Goal: Share content: Share content

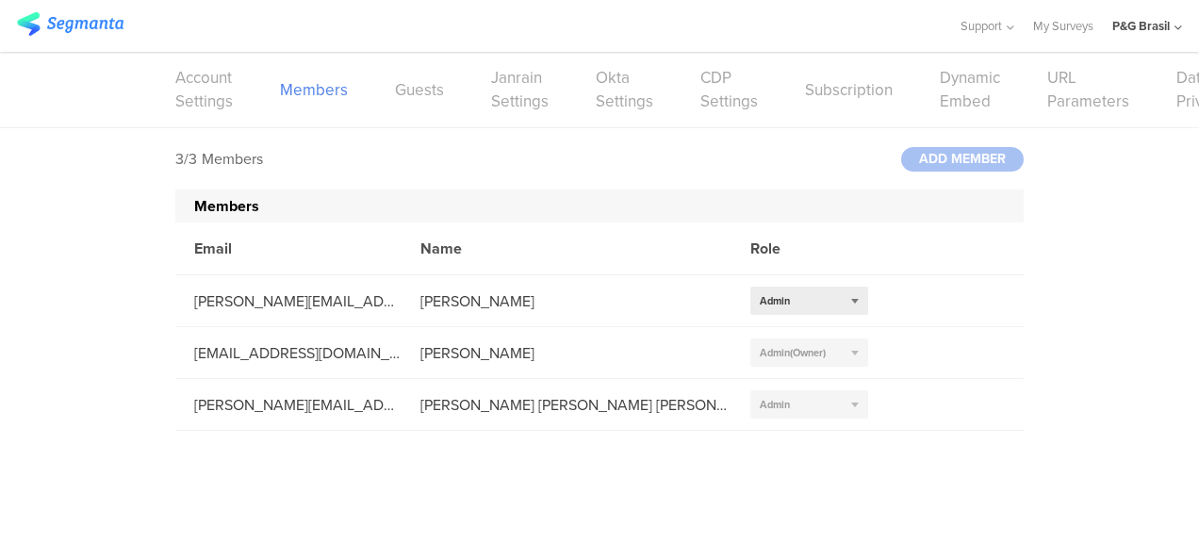
click at [58, 23] on img at bounding box center [70, 24] width 106 height 24
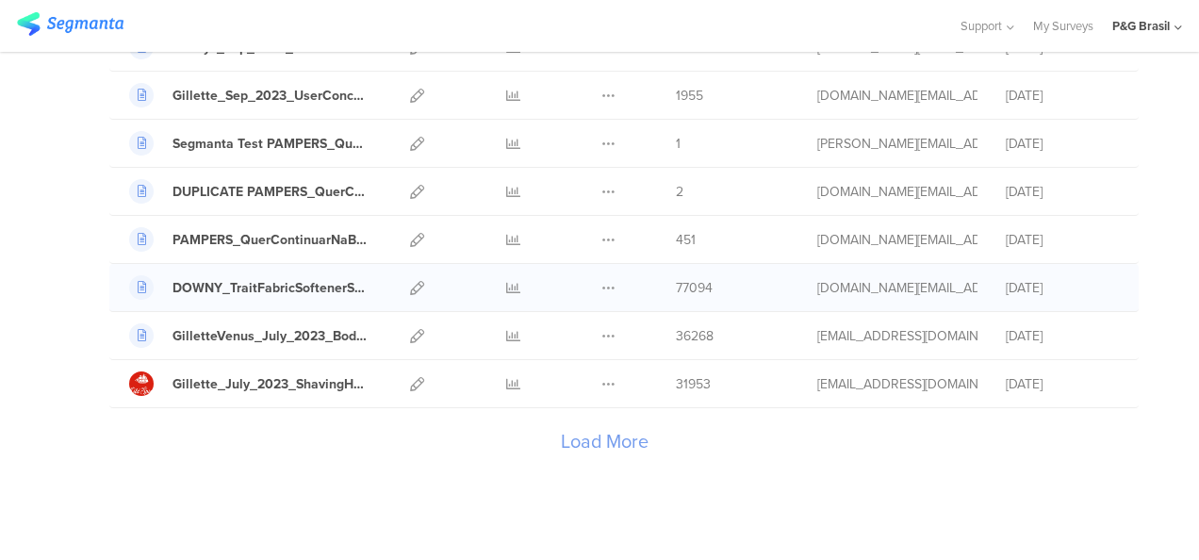
scroll to position [2248, 0]
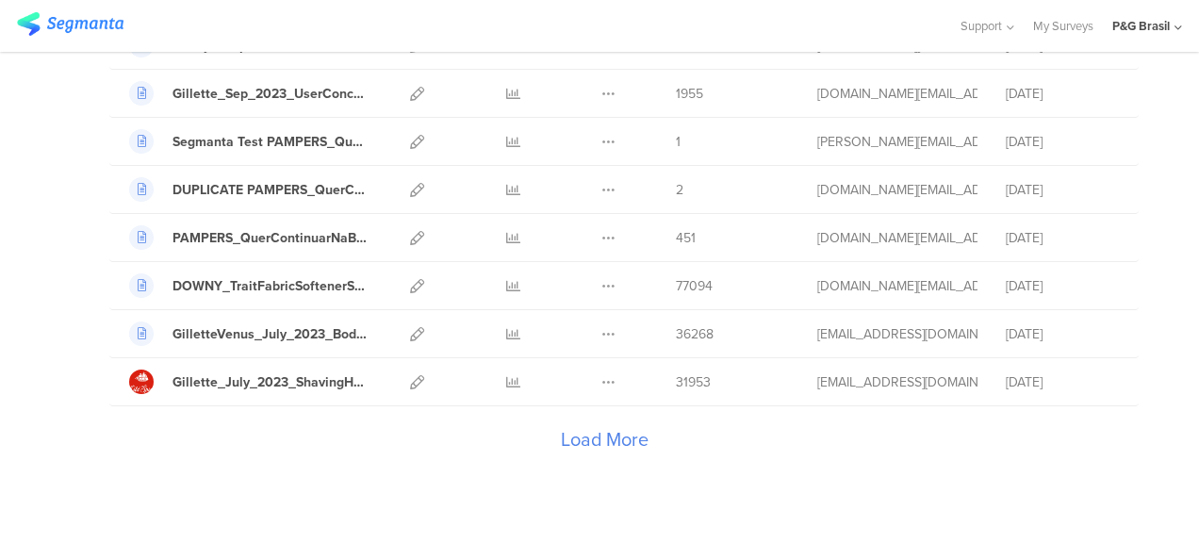
click at [629, 415] on div "Load More" at bounding box center [603, 443] width 989 height 75
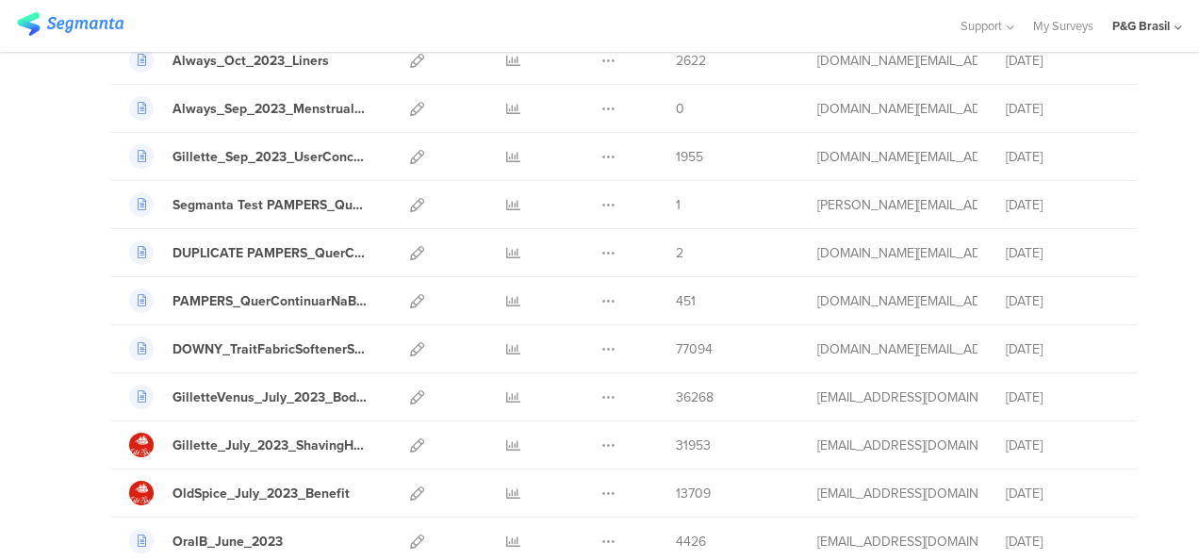
scroll to position [2179, 0]
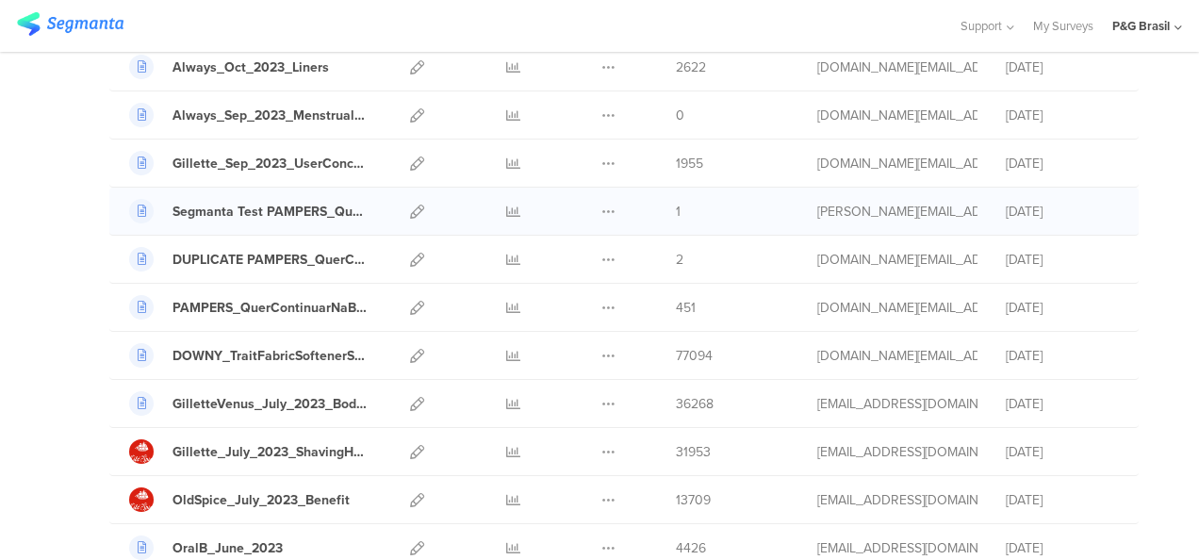
click at [676, 202] on div "1" at bounding box center [732, 212] width 113 height 20
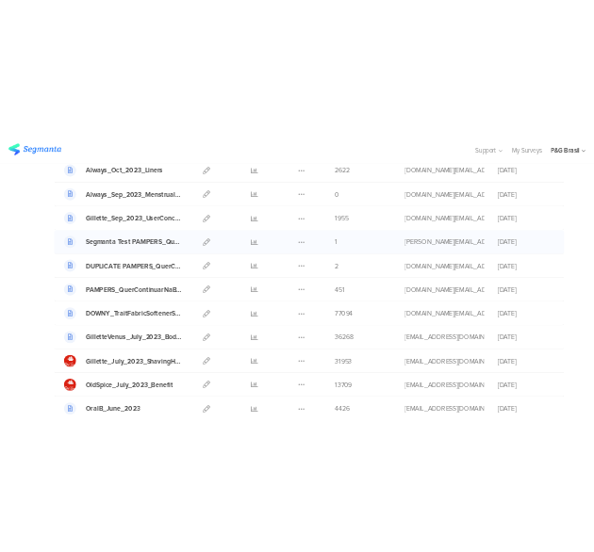
scroll to position [2064, 0]
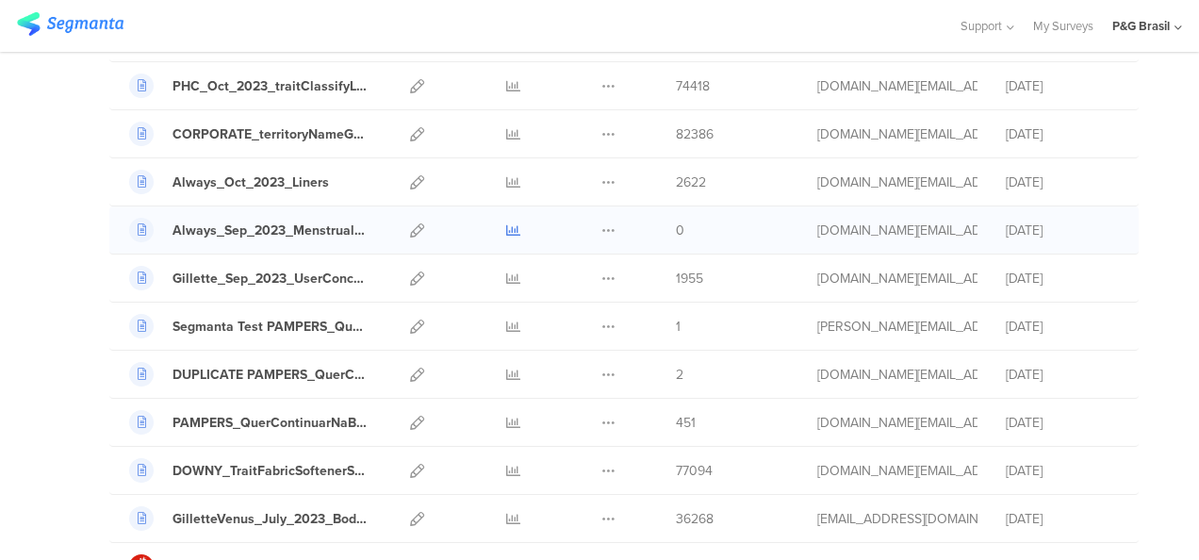
click at [506, 223] on icon at bounding box center [513, 230] width 14 height 14
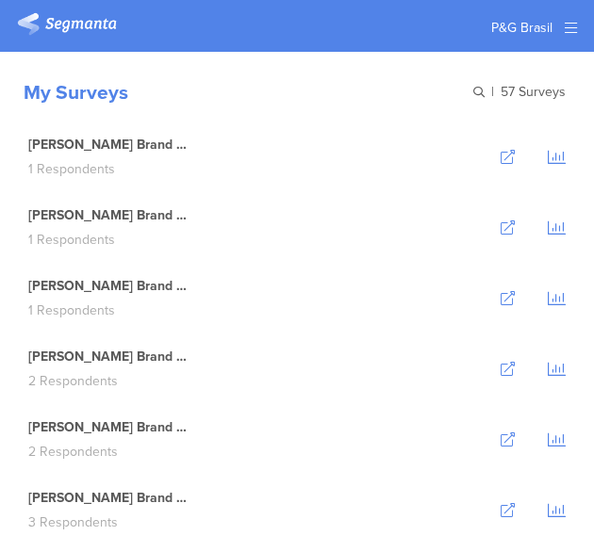
scroll to position [0, 0]
click at [316, 348] on div "Vick Brand Lift - 01.03 2 Respondents" at bounding box center [296, 369] width 575 height 71
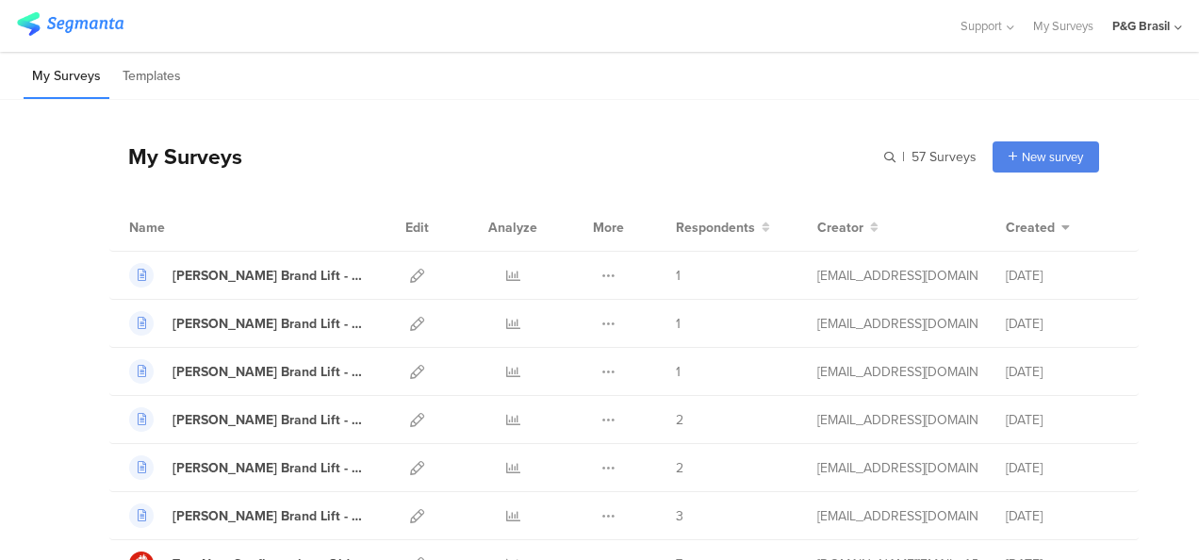
scroll to position [1973, 0]
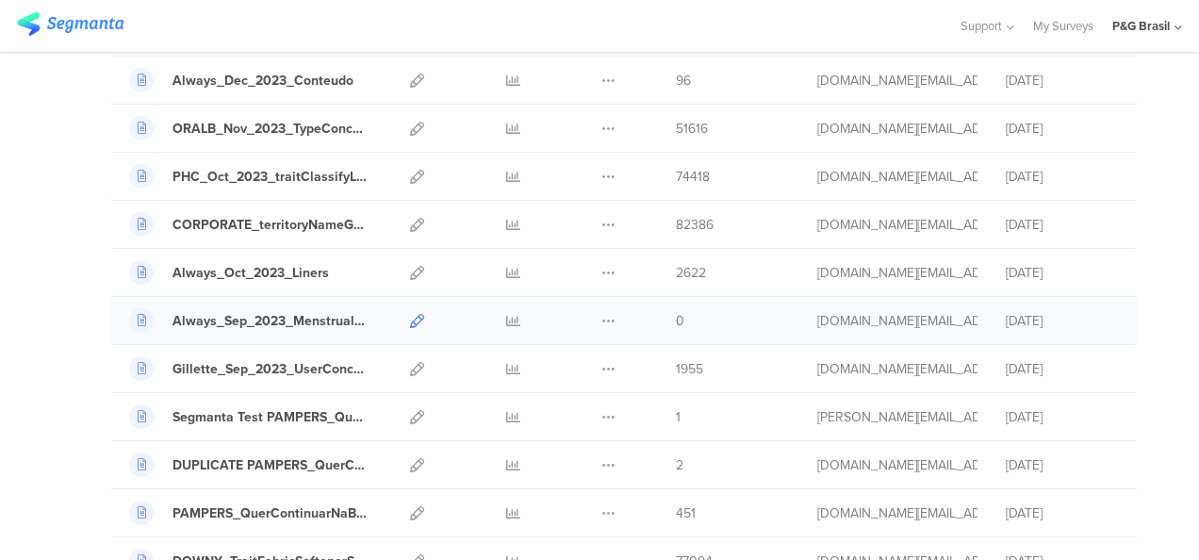
click at [410, 314] on icon at bounding box center [417, 321] width 14 height 14
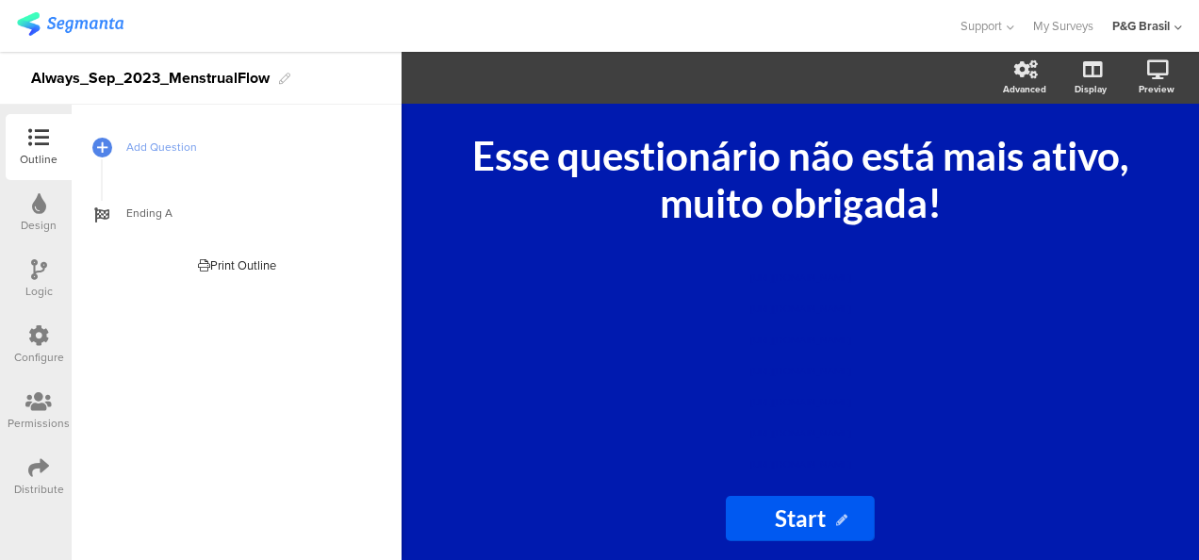
click at [27, 475] on div "Distribute" at bounding box center [39, 477] width 66 height 66
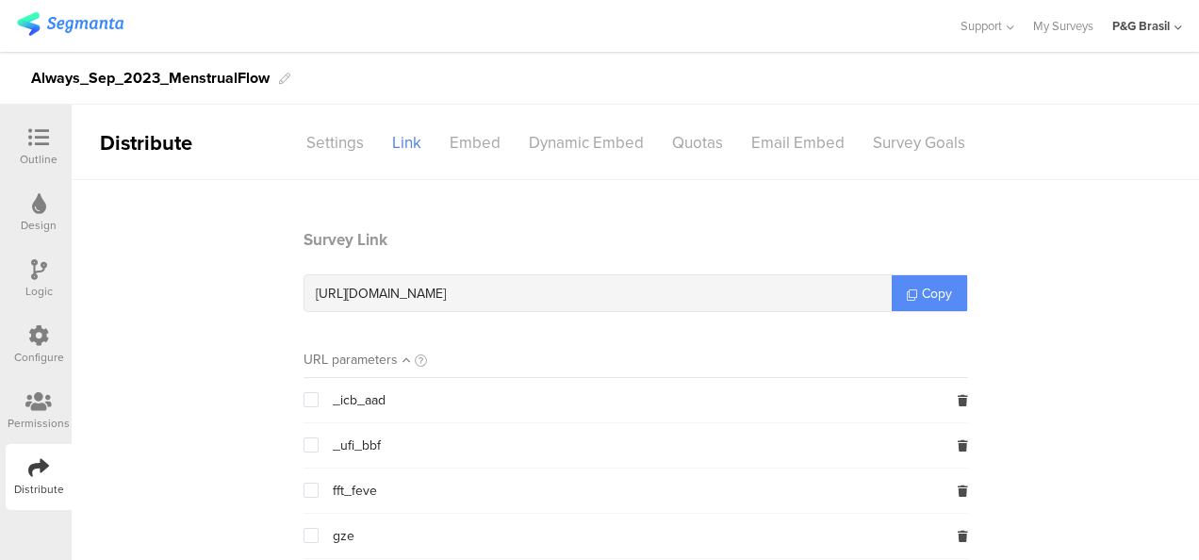
click at [922, 292] on span "Copy" at bounding box center [937, 294] width 30 height 20
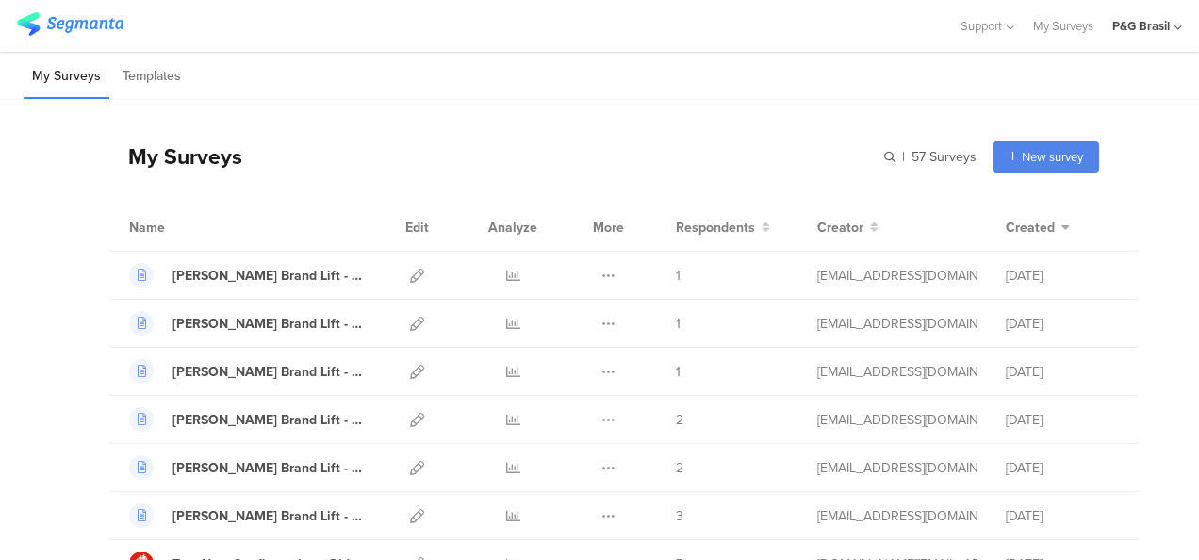
click at [365, 241] on div "Name Edit Analyze More Respondents Creator Created" at bounding box center [623, 228] width 1029 height 48
drag, startPoint x: 151, startPoint y: 229, endPoint x: 1178, endPoint y: 143, distance: 1030.8
